Goal: Task Accomplishment & Management: Use online tool/utility

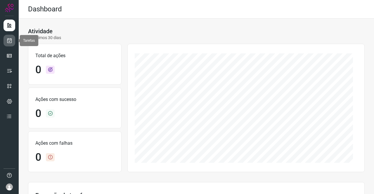
click at [12, 41] on link at bounding box center [10, 41] width 12 height 12
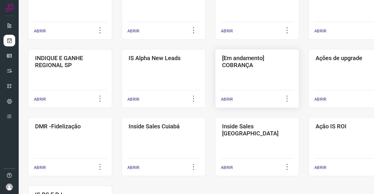
scroll to position [204, 0]
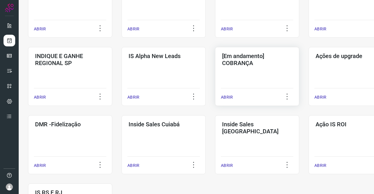
click at [278, 64] on h3 "[Em andamento] COBRANÇA" at bounding box center [257, 60] width 70 height 14
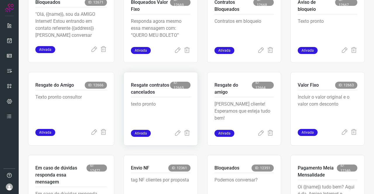
scroll to position [198, 0]
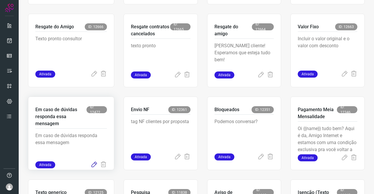
click at [94, 164] on icon at bounding box center [93, 164] width 7 height 7
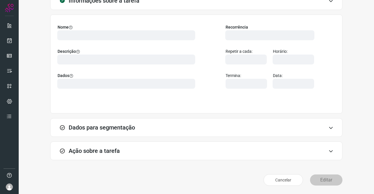
scroll to position [34, 0]
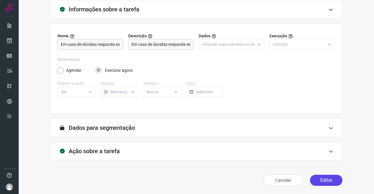
click at [316, 184] on button "Editar" at bounding box center [326, 180] width 32 height 11
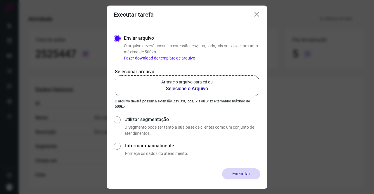
click at [170, 84] on p "Arraste o arquivo para cá ou" at bounding box center [186, 82] width 51 height 6
click at [0, 0] on input "Arraste o arquivo para cá ou Selecione o Arquivo" at bounding box center [0, 0] width 0 height 0
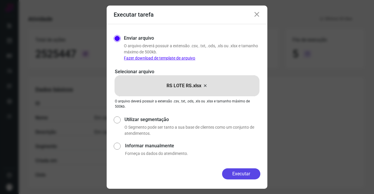
click at [249, 171] on button "Executar" at bounding box center [241, 173] width 38 height 11
